Goal: Navigation & Orientation: Find specific page/section

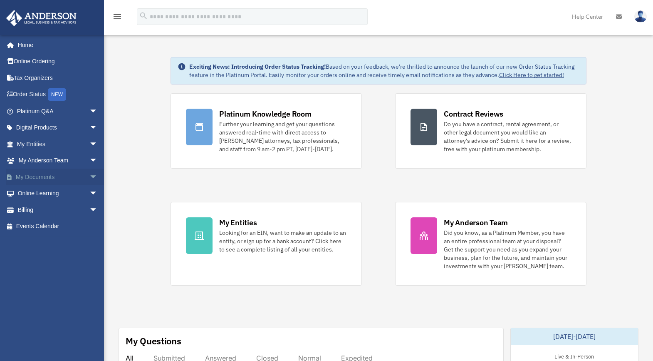
click at [45, 173] on link "My Documents arrow_drop_down" at bounding box center [58, 177] width 104 height 17
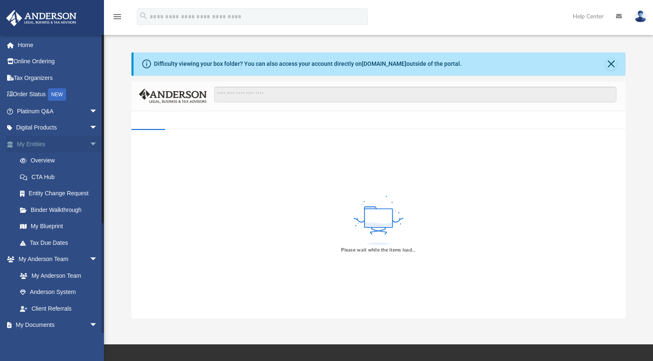
click at [89, 144] on span "arrow_drop_down" at bounding box center [97, 144] width 17 height 17
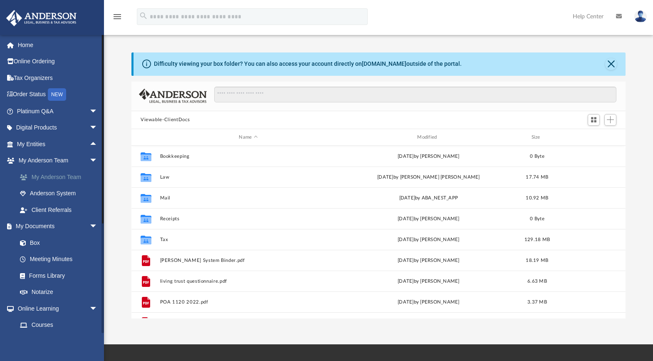
scroll to position [183, 488]
click at [37, 243] on link "Box" at bounding box center [61, 242] width 99 height 17
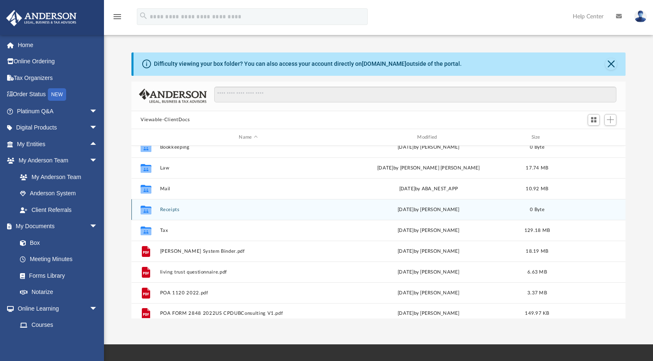
scroll to position [0, 0]
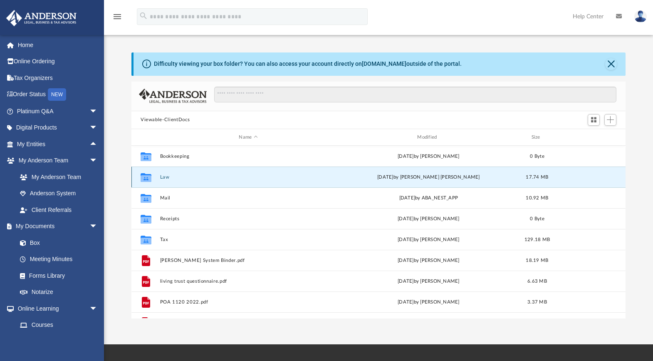
click at [166, 179] on button "Law" at bounding box center [248, 176] width 177 height 5
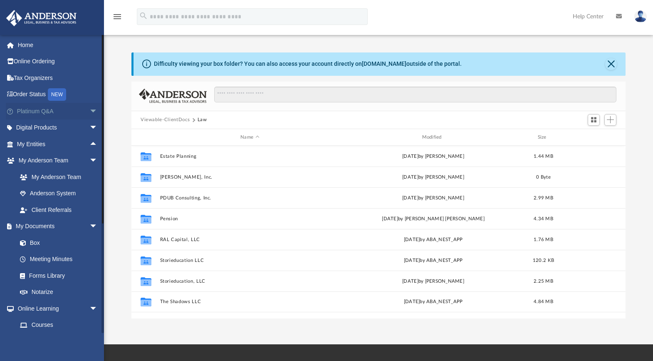
click at [89, 111] on span "arrow_drop_down" at bounding box center [97, 111] width 17 height 17
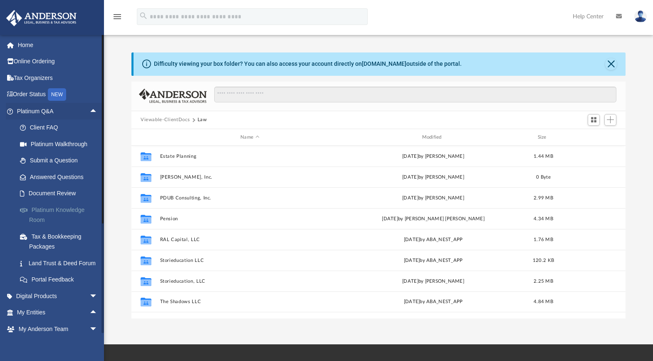
click at [50, 206] on link "Platinum Knowledge Room" at bounding box center [61, 214] width 99 height 27
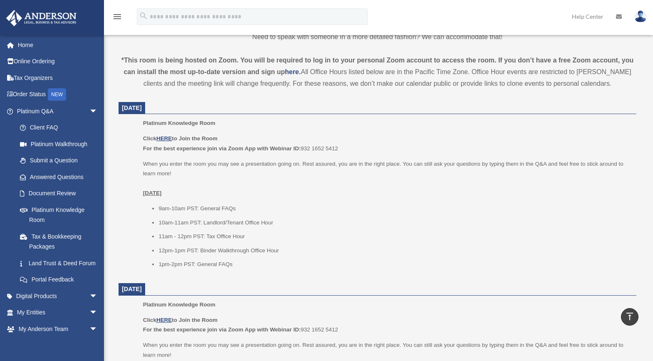
scroll to position [266, 0]
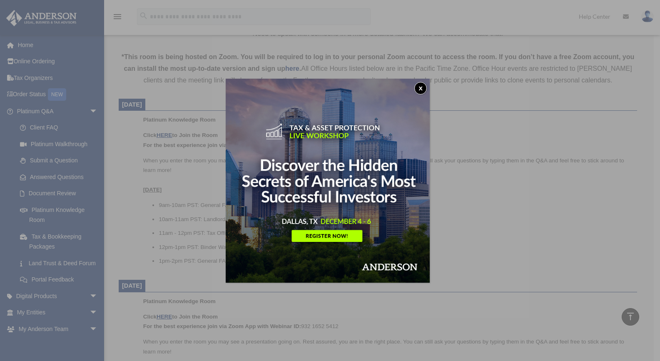
click at [420, 88] on button "x" at bounding box center [420, 88] width 12 height 12
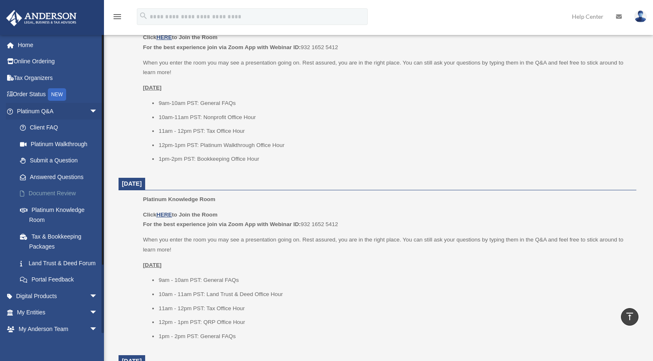
scroll to position [2, 0]
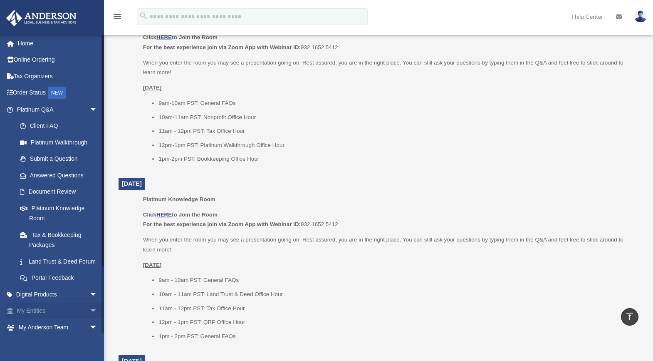
click at [89, 320] on span "arrow_drop_down" at bounding box center [97, 311] width 17 height 17
